Goal: Transaction & Acquisition: Purchase product/service

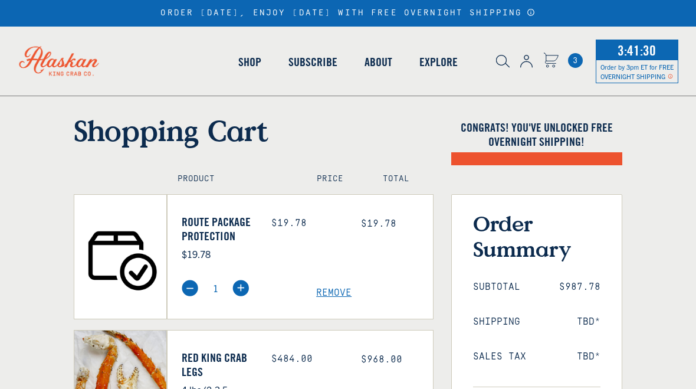
select select "40826592231503"
select select "40826730905679"
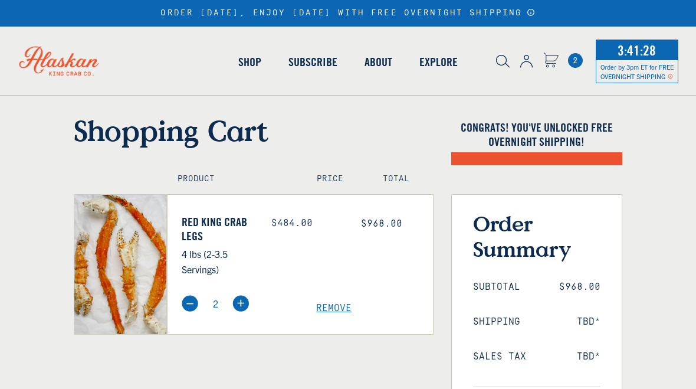
select select "40826592231503"
select select "40826730905679"
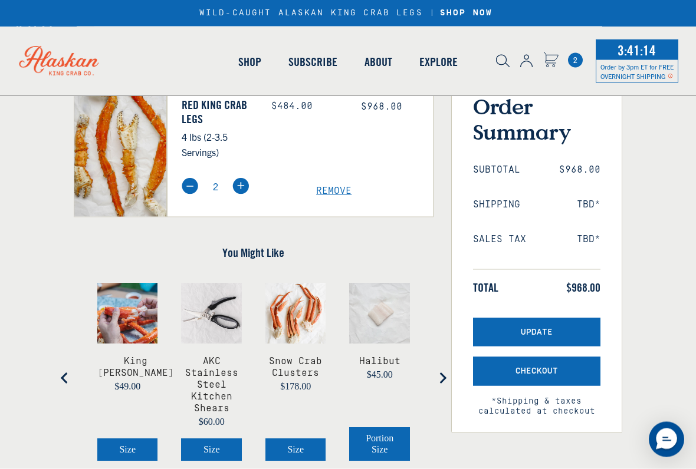
scroll to position [118, 0]
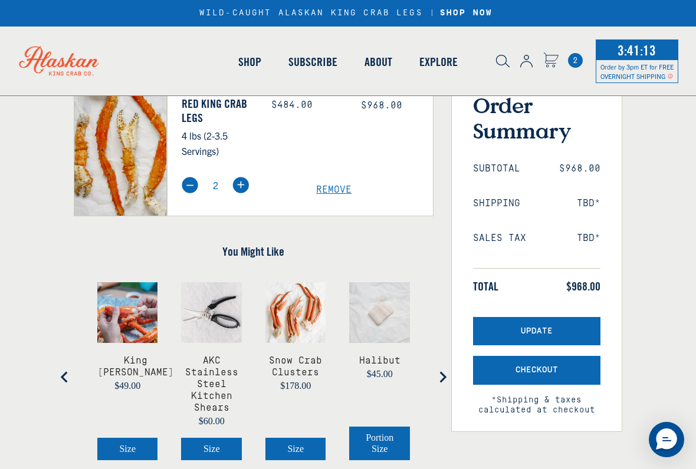
click at [186, 193] on img at bounding box center [190, 185] width 17 height 17
type input "1"
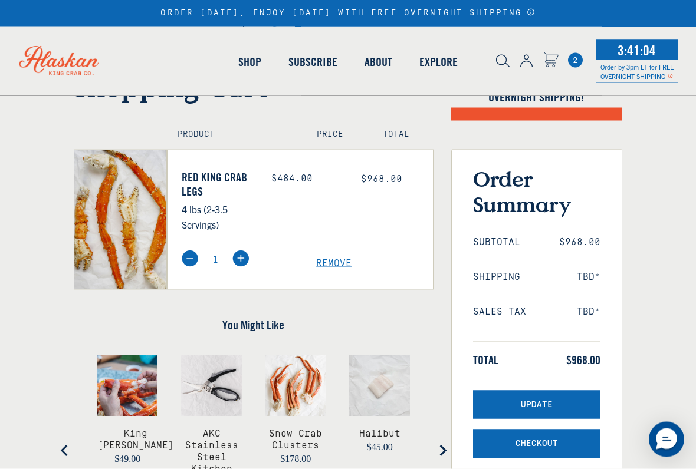
scroll to position [45, 0]
click at [528, 388] on span "Update" at bounding box center [537, 405] width 32 height 10
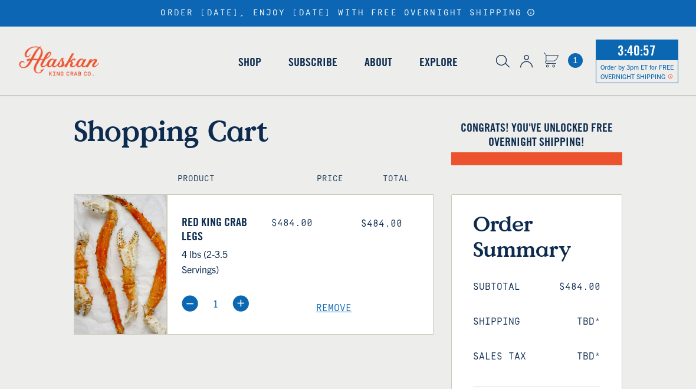
select select "40826592231503"
select select "40826730905679"
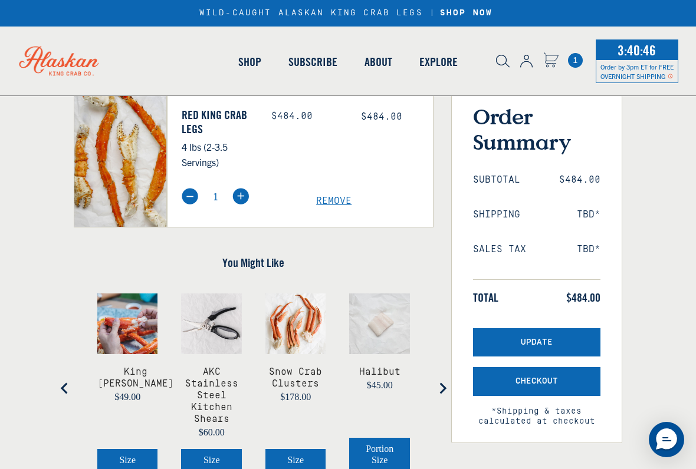
scroll to position [110, 0]
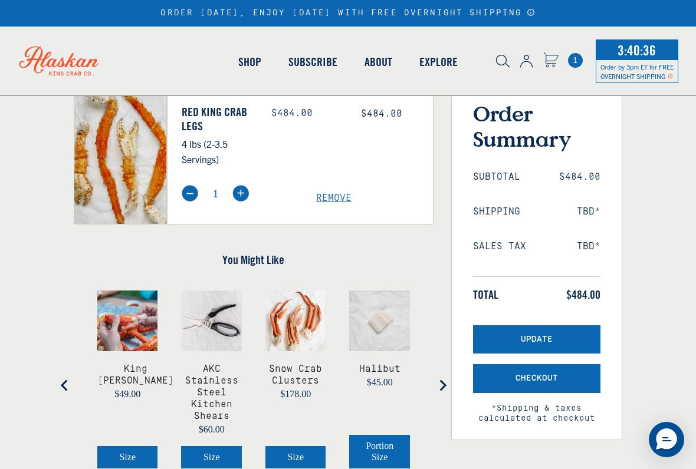
click at [537, 337] on span "Update" at bounding box center [537, 340] width 32 height 10
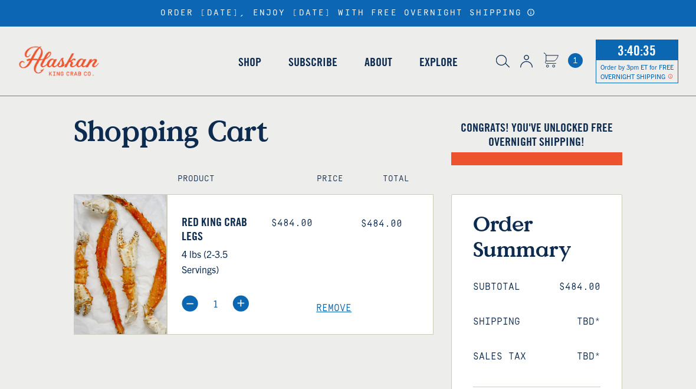
select select "40826592231503"
select select "40826730905679"
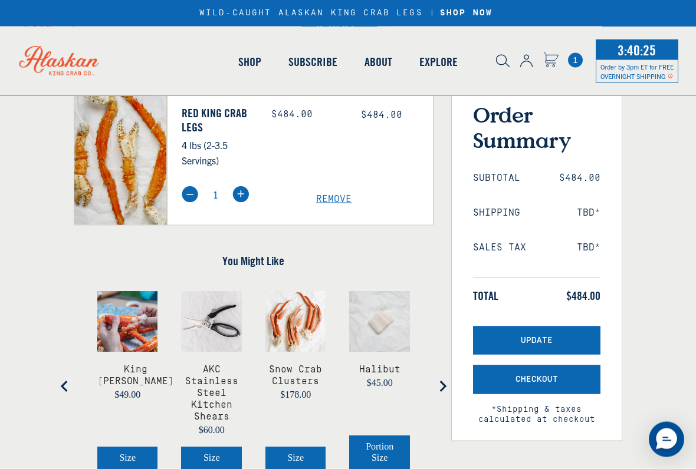
scroll to position [109, 0]
click at [546, 380] on span "Checkout" at bounding box center [536, 379] width 42 height 10
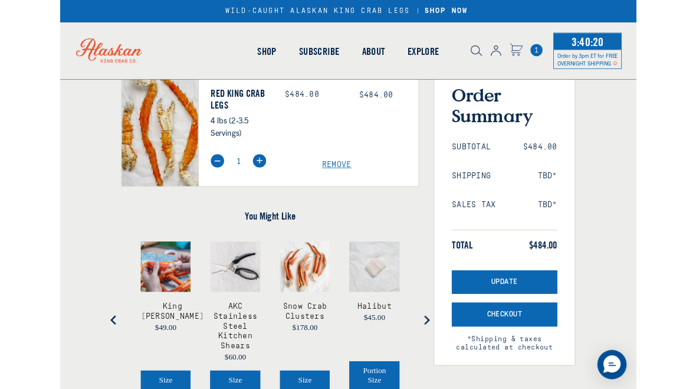
scroll to position [142, 0]
